Goal: Information Seeking & Learning: Learn about a topic

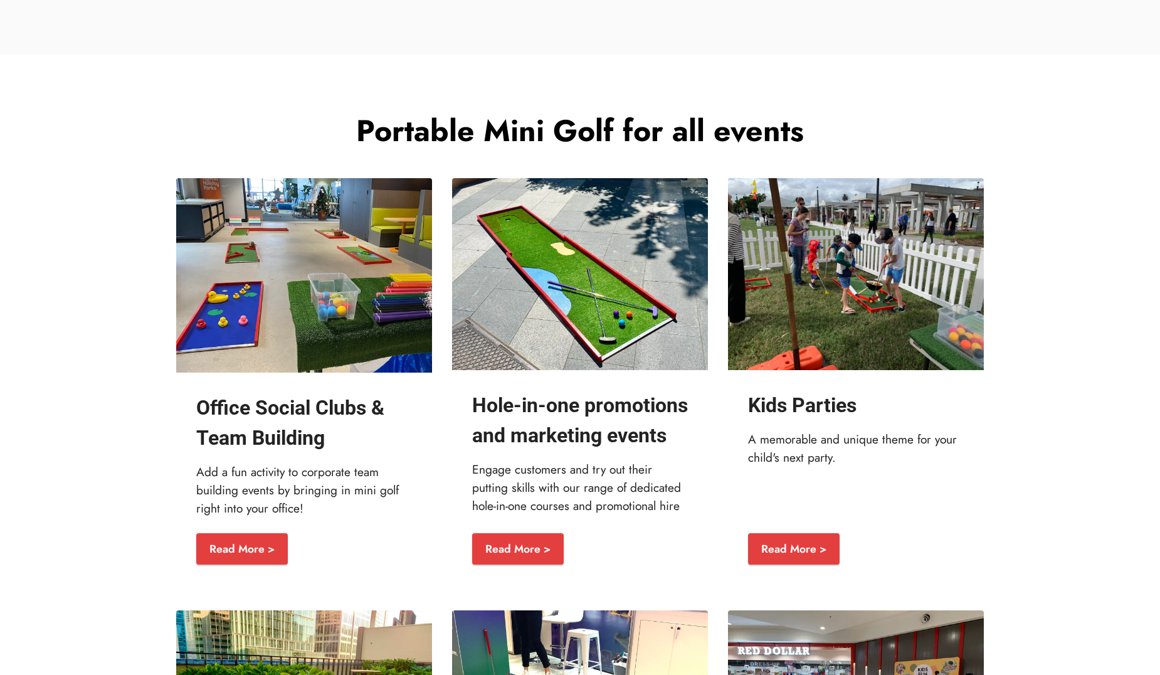
scroll to position [1387, 0]
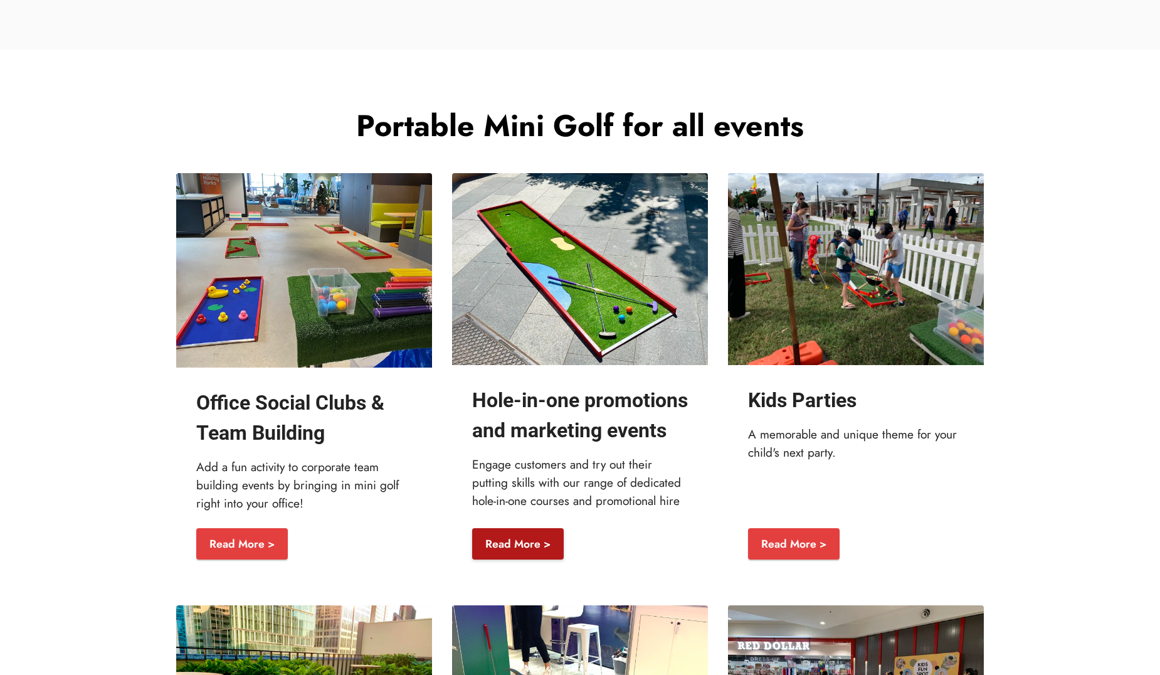
click at [524, 559] on link "Read More >" at bounding box center [518, 543] width 92 height 31
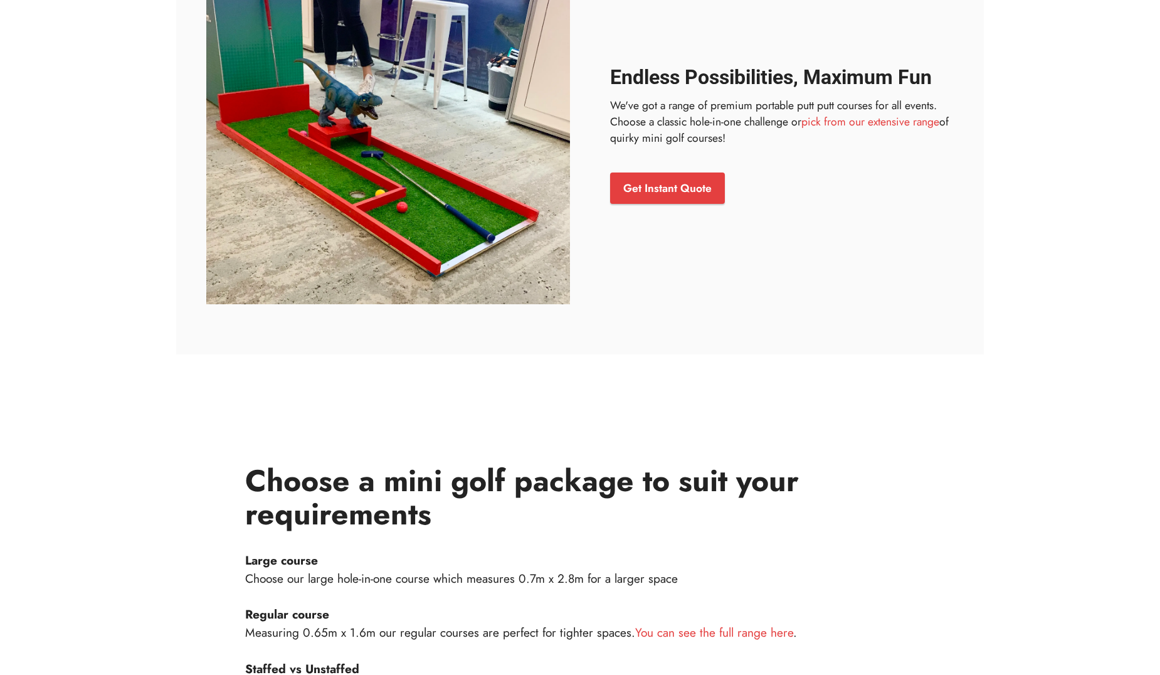
scroll to position [819, 0]
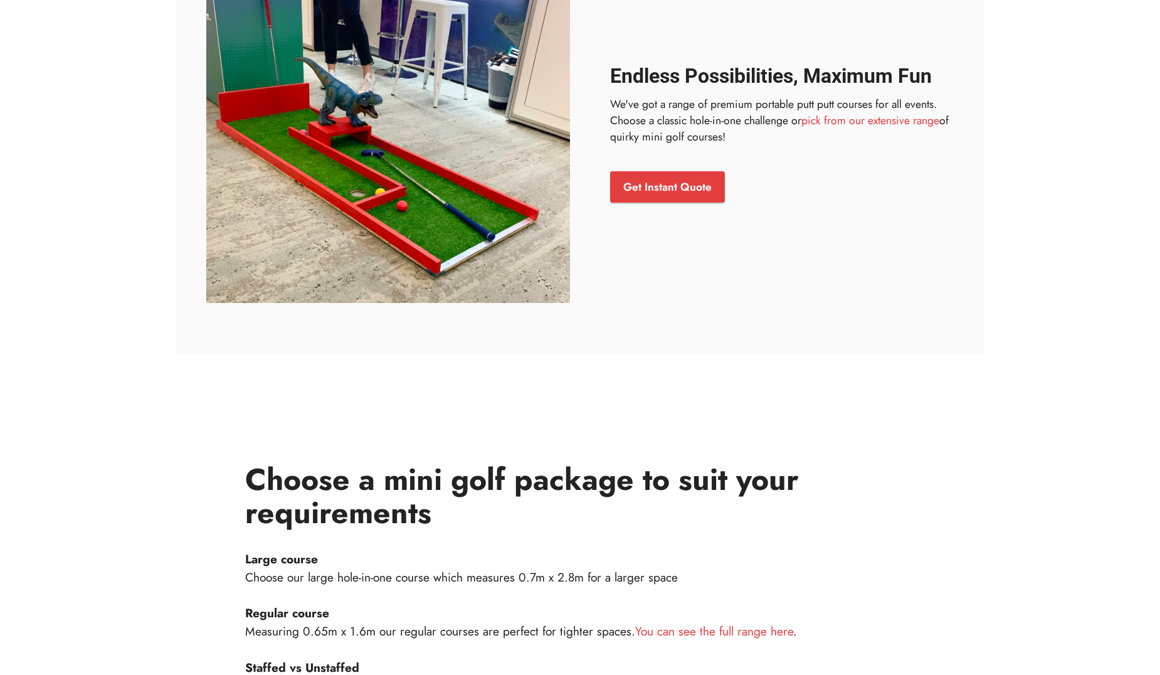
drag, startPoint x: 719, startPoint y: 94, endPoint x: 709, endPoint y: 122, distance: 29.9
click at [709, 122] on p "We've got a range of premium portable putt putt courses for all events. Choose …" at bounding box center [782, 121] width 344 height 50
click at [855, 122] on link "pick from our extensive range" at bounding box center [870, 120] width 138 height 16
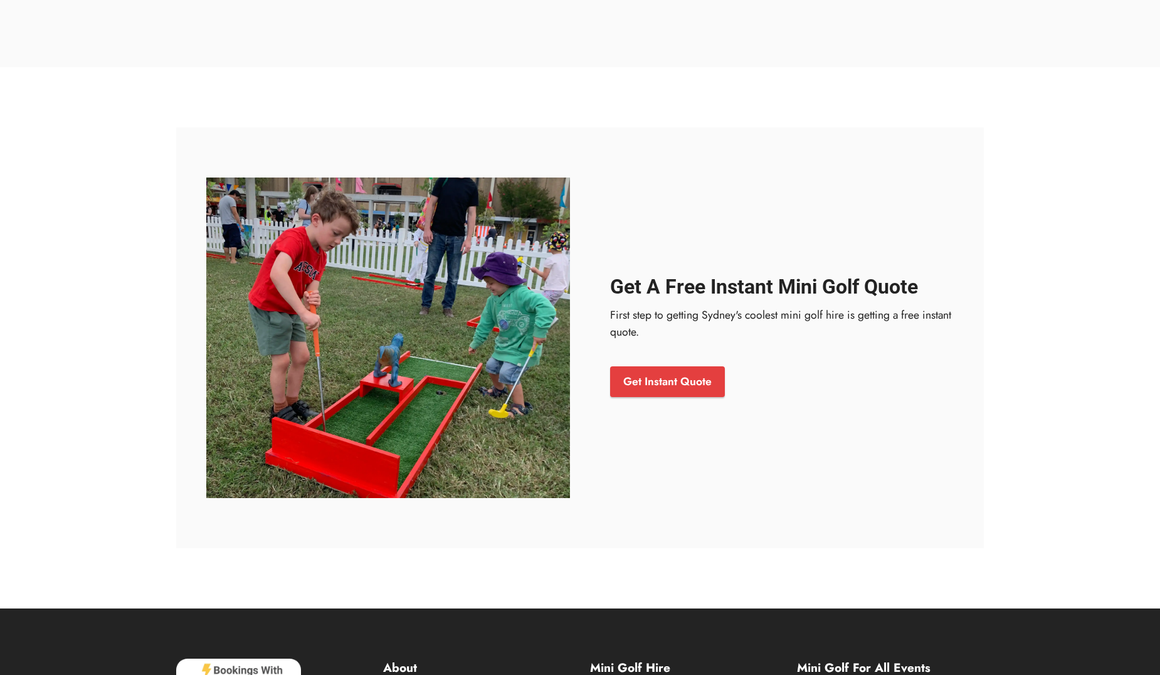
scroll to position [5218, 0]
